Goal: Information Seeking & Learning: Learn about a topic

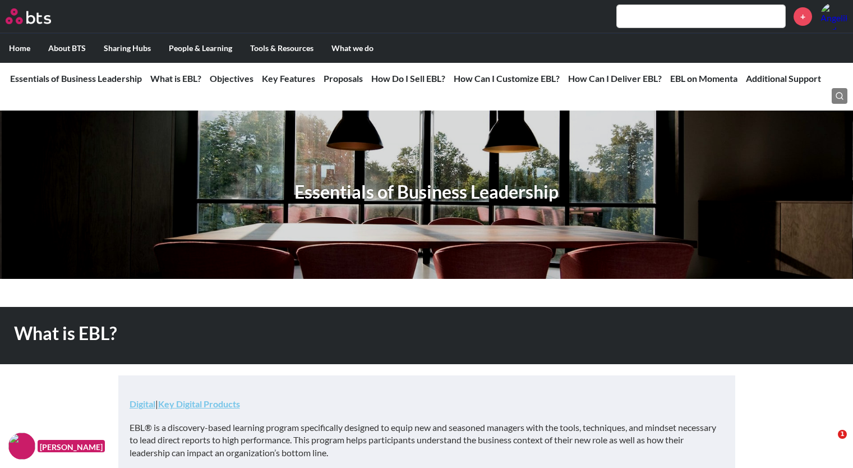
scroll to position [2947, 0]
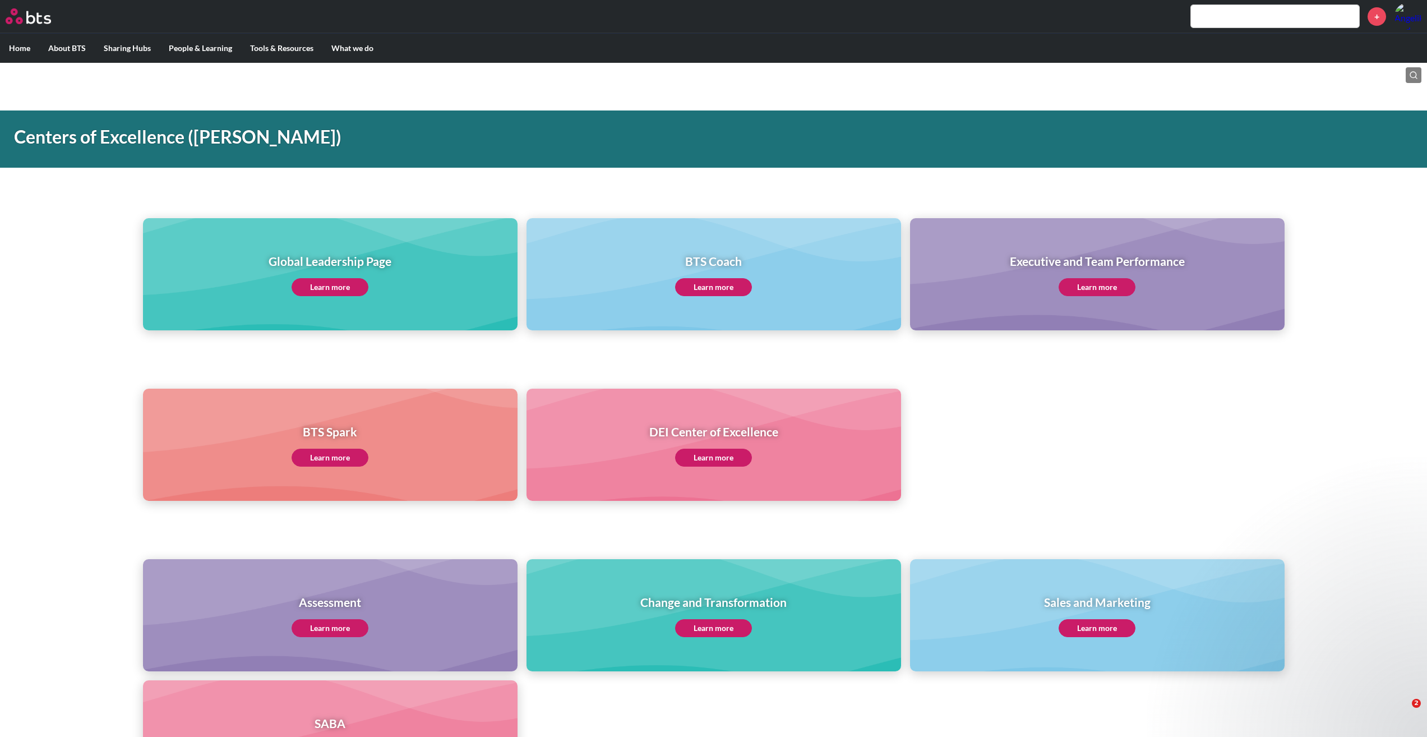
scroll to position [292, 0]
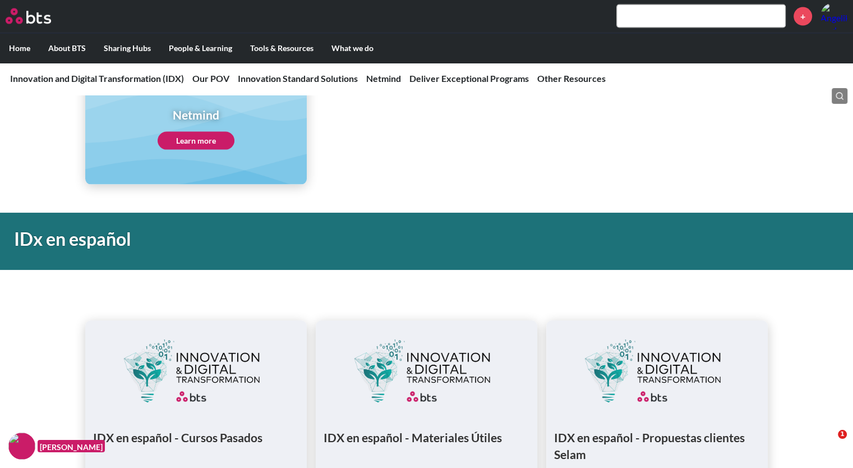
scroll to position [2252, 0]
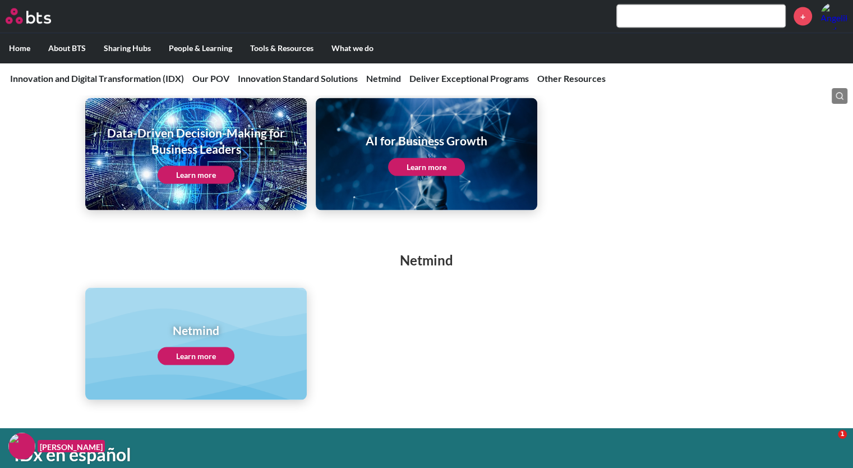
click at [204, 348] on link "Learn more" at bounding box center [196, 356] width 77 height 18
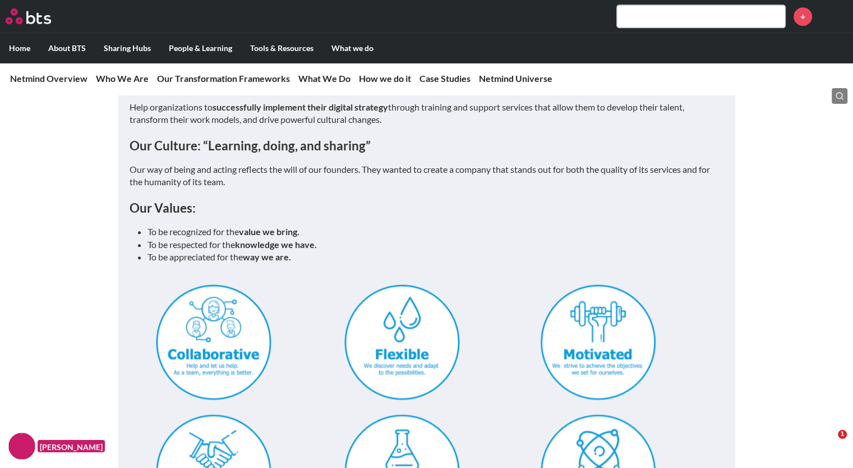
scroll to position [636, 0]
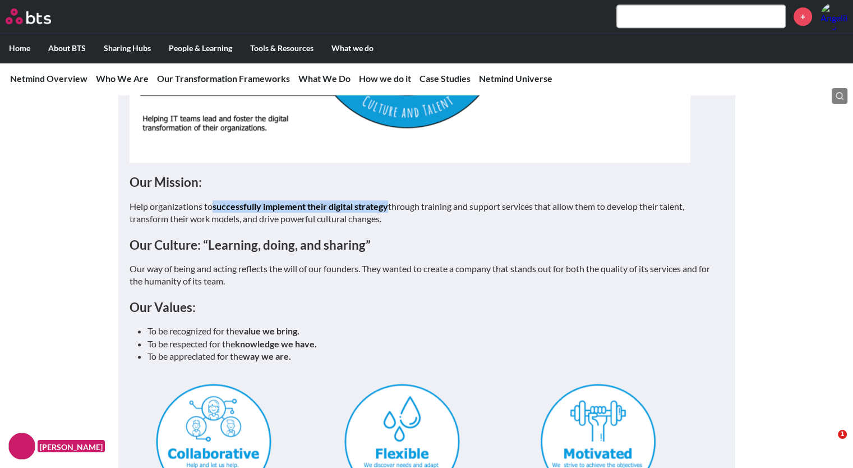
drag, startPoint x: 215, startPoint y: 206, endPoint x: 391, endPoint y: 205, distance: 176.1
click at [391, 205] on p "Help organizations to successfully implement their digital strategy through tra…" at bounding box center [427, 212] width 594 height 25
click at [412, 228] on div "We offer services to develop team talent, transform work models, and drive powe…" at bounding box center [427, 204] width 594 height 885
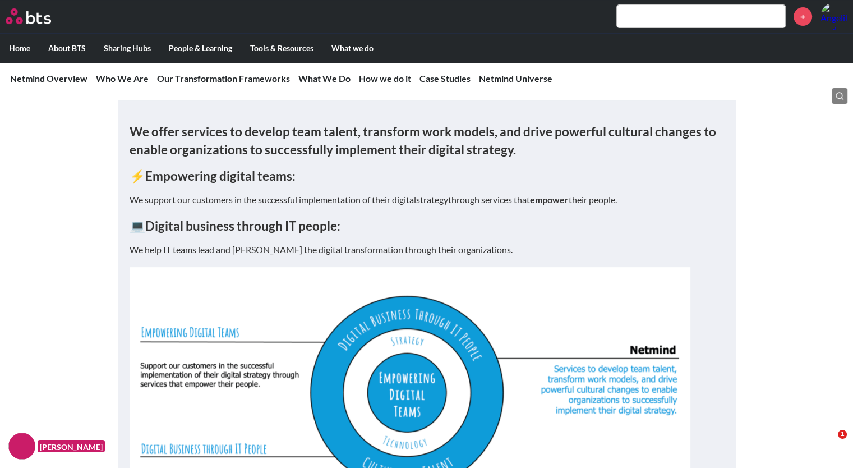
scroll to position [275, 0]
